Goal: Check status: Check status

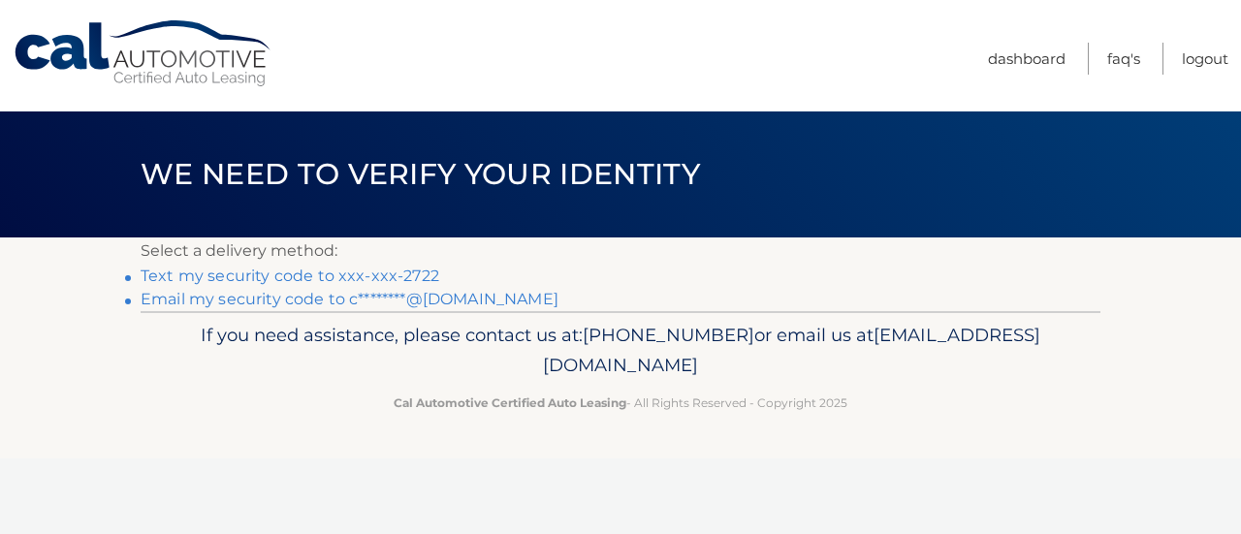
click at [305, 279] on link "Text my security code to xxx-xxx-2722" at bounding box center [290, 276] width 299 height 18
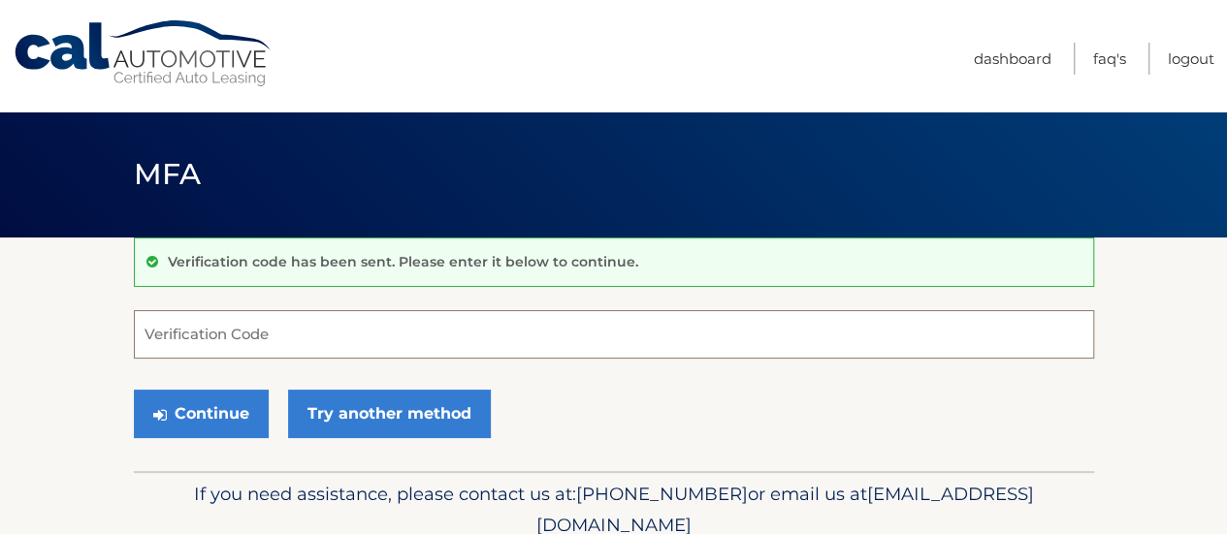
click at [310, 327] on input "Verification Code" at bounding box center [614, 334] width 960 height 48
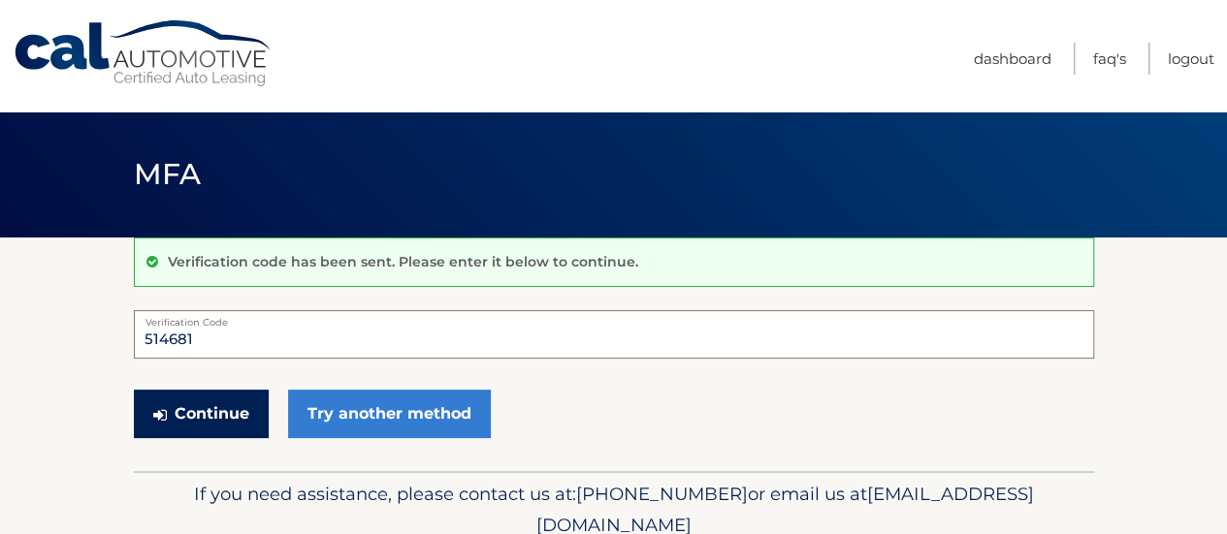
type input "514681"
click at [184, 408] on button "Continue" at bounding box center [201, 414] width 135 height 48
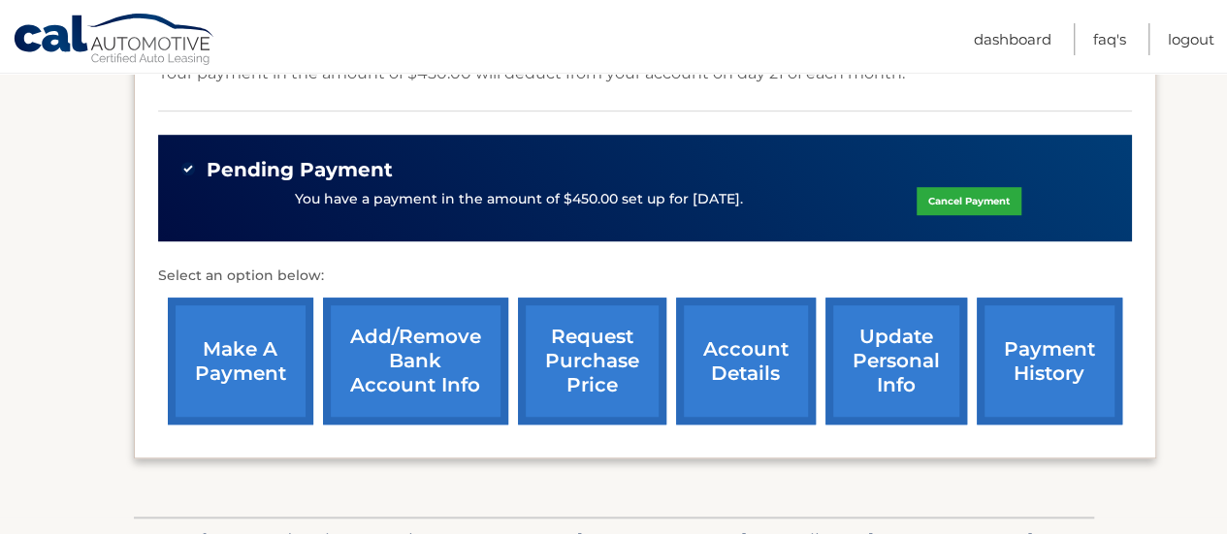
scroll to position [569, 0]
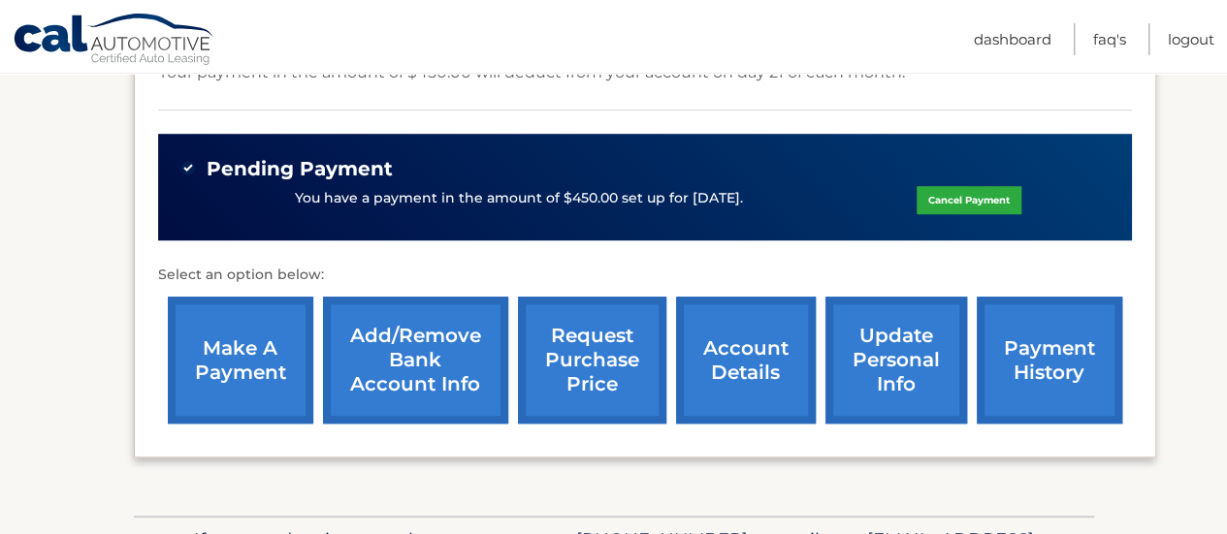
click at [1033, 374] on link "payment history" at bounding box center [1049, 360] width 145 height 127
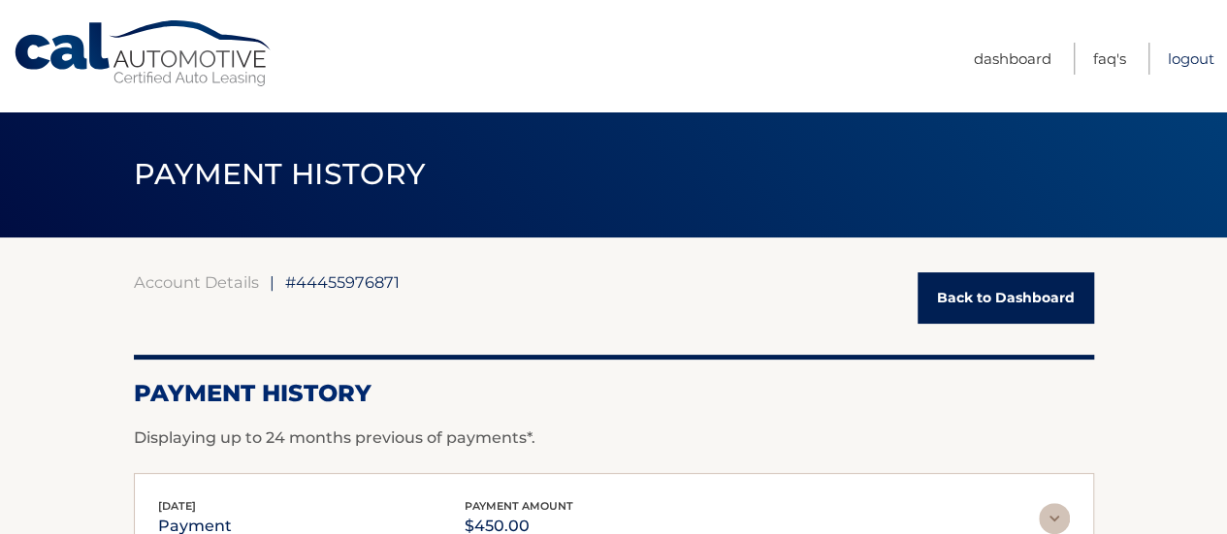
click at [1199, 59] on link "Logout" at bounding box center [1191, 59] width 47 height 32
